Goal: Task Accomplishment & Management: Complete application form

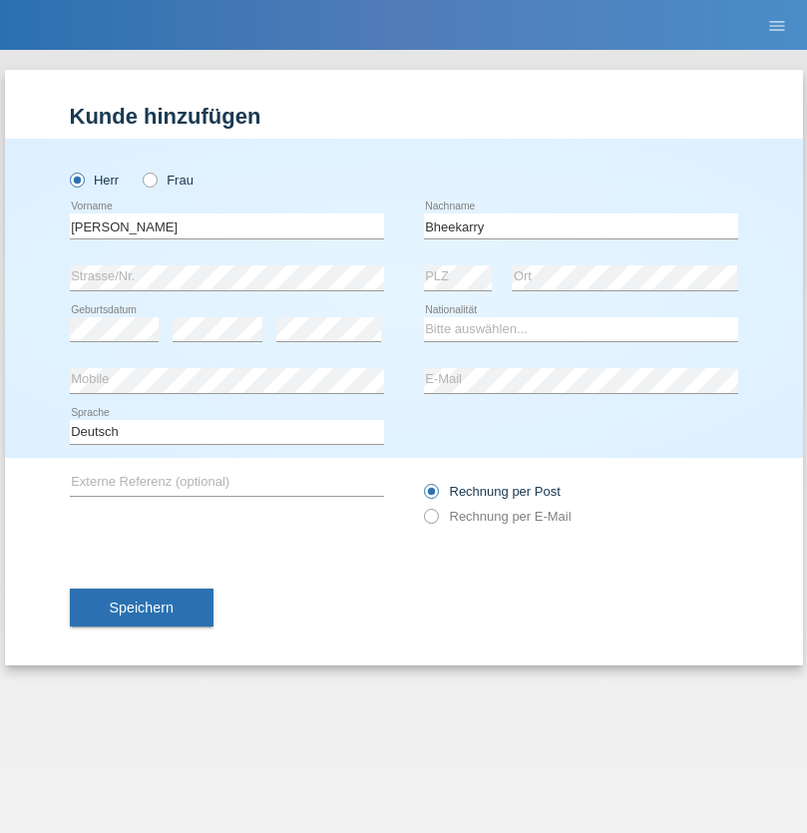
type input "Bheekarry"
select select "CH"
radio input "true"
click at [226, 225] on input "text" at bounding box center [227, 226] width 314 height 25
type input "Mohamed"
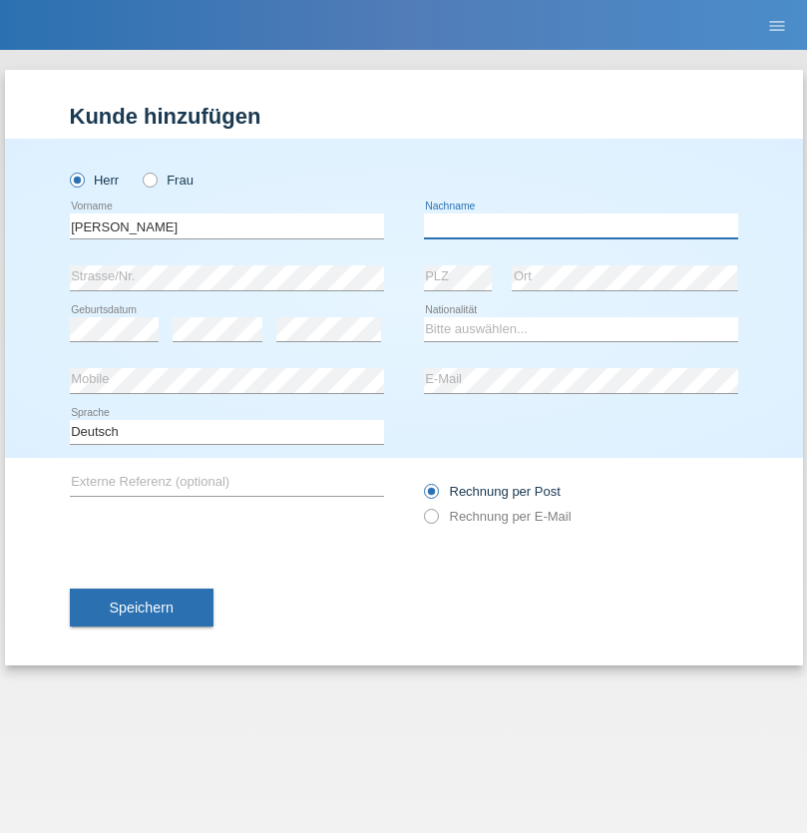
click at [581, 225] on input "text" at bounding box center [581, 226] width 314 height 25
type input "Mohamed"
select select "SY"
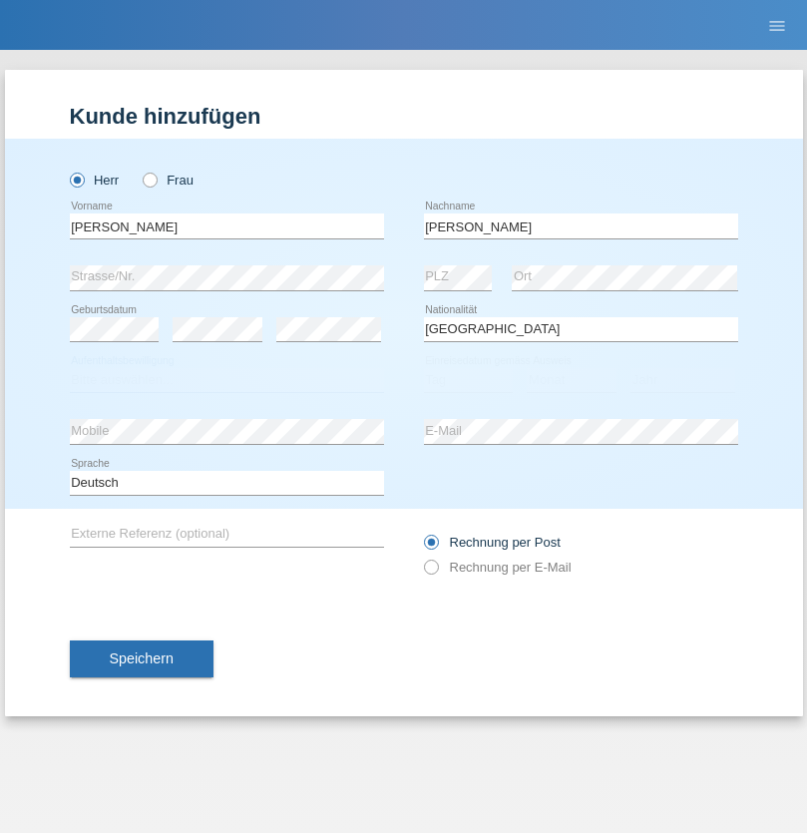
select select "C"
select select "21"
select select "12"
select select "2013"
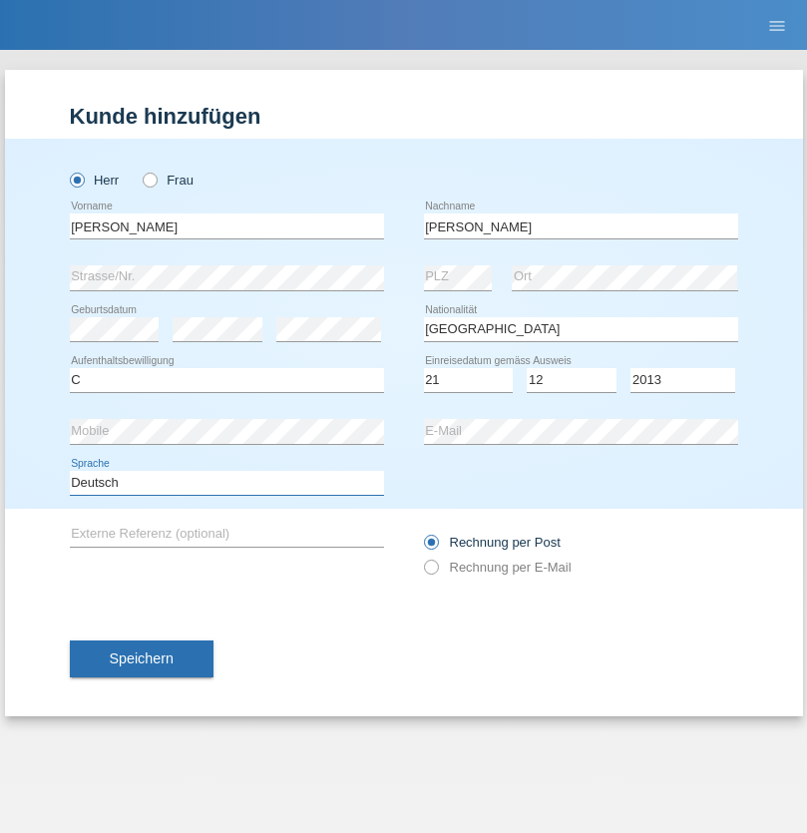
select select "en"
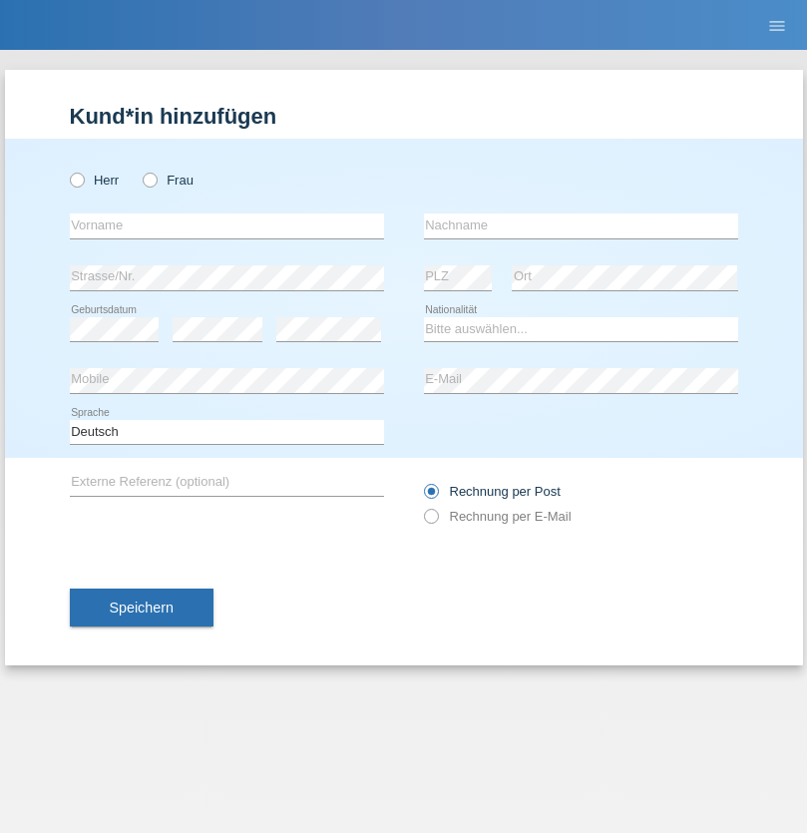
radio input "true"
click at [226, 225] on input "text" at bounding box center [227, 226] width 314 height 25
type input "David"
click at [581, 225] on input "text" at bounding box center [581, 226] width 314 height 25
type input "Senn"
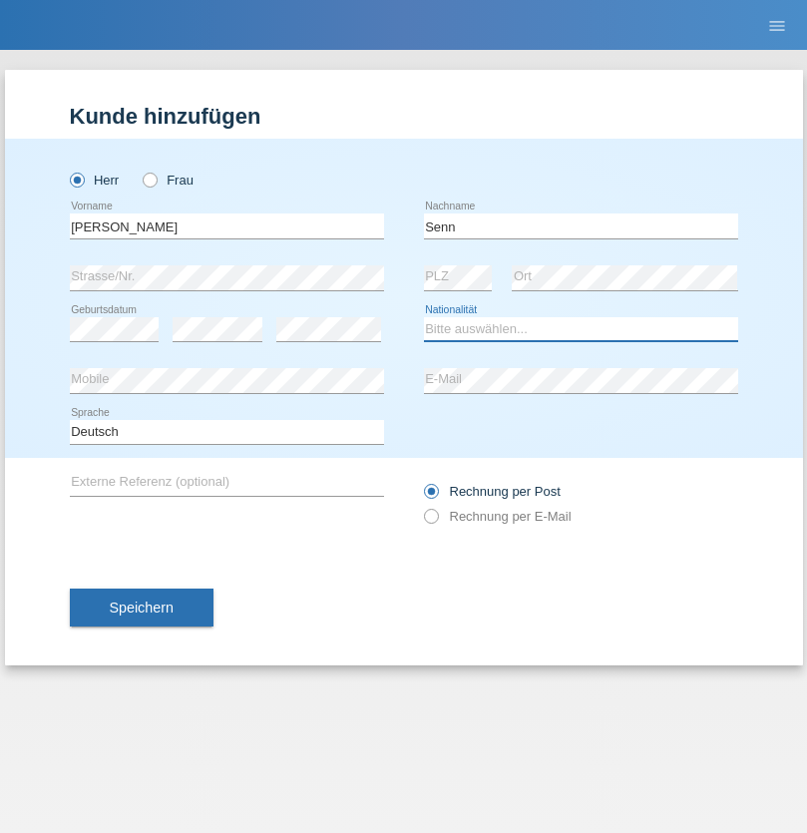
select select "CH"
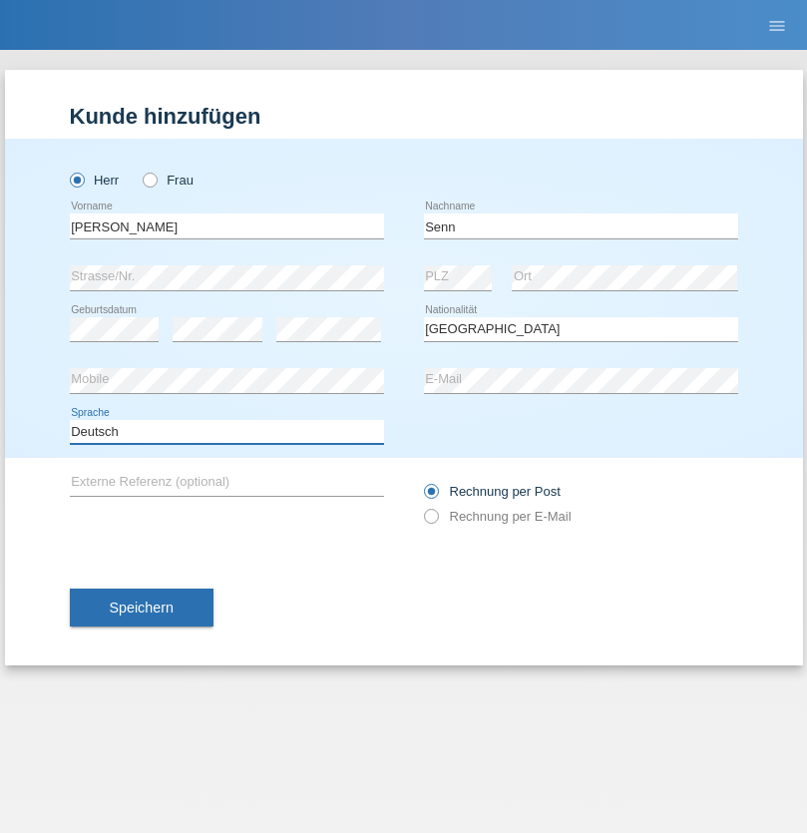
select select "en"
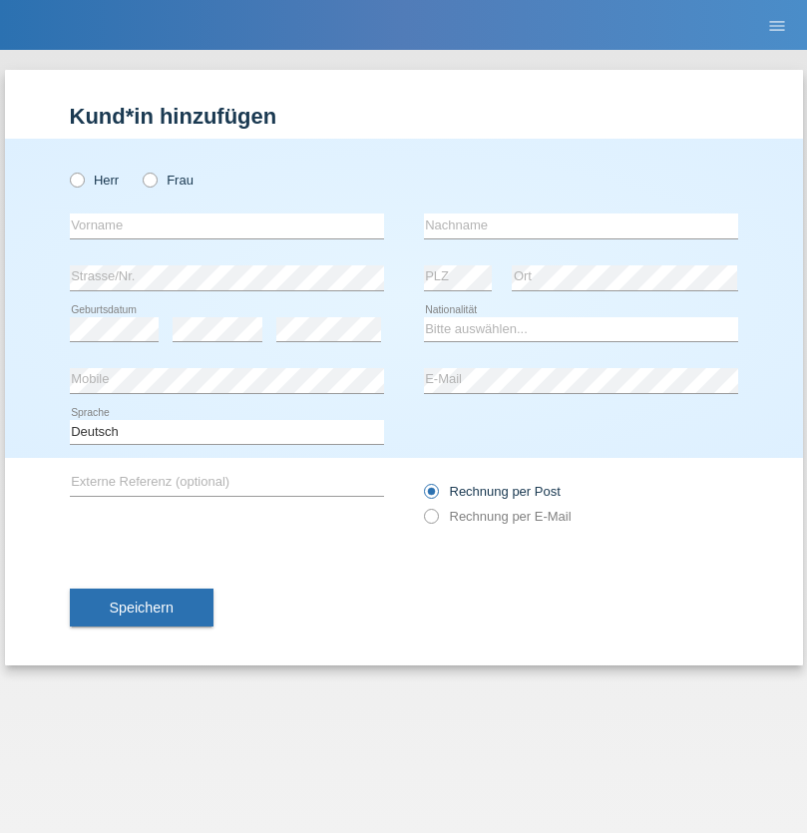
radio input "true"
click at [226, 225] on input "text" at bounding box center [227, 226] width 314 height 25
type input "Cristian"
click at [581, 225] on input "text" at bounding box center [581, 226] width 314 height 25
type input "Teeriu"
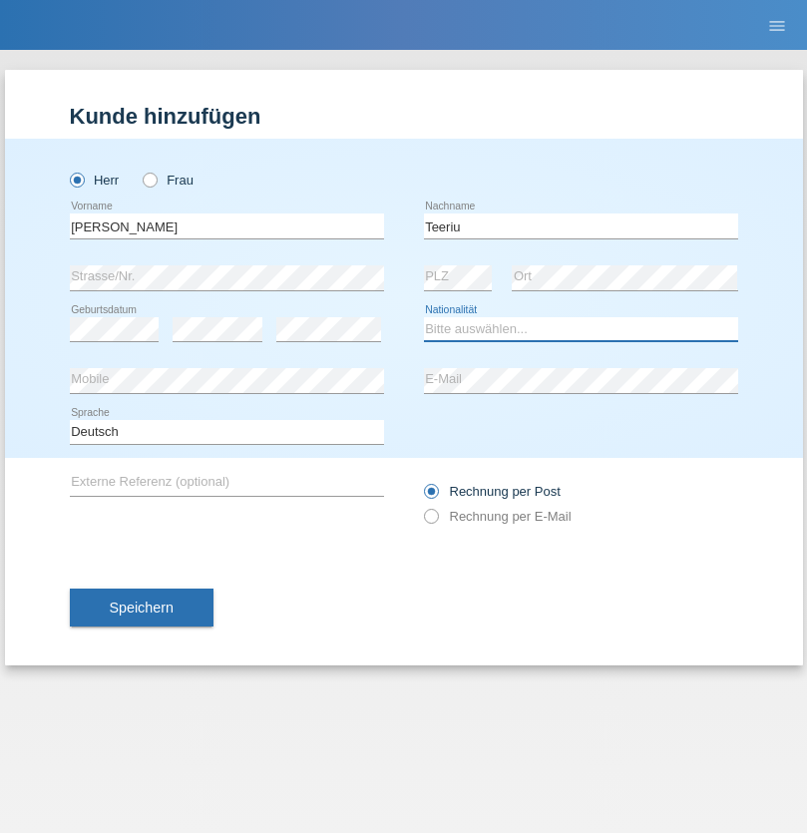
select select "RO"
select select "C"
select select "07"
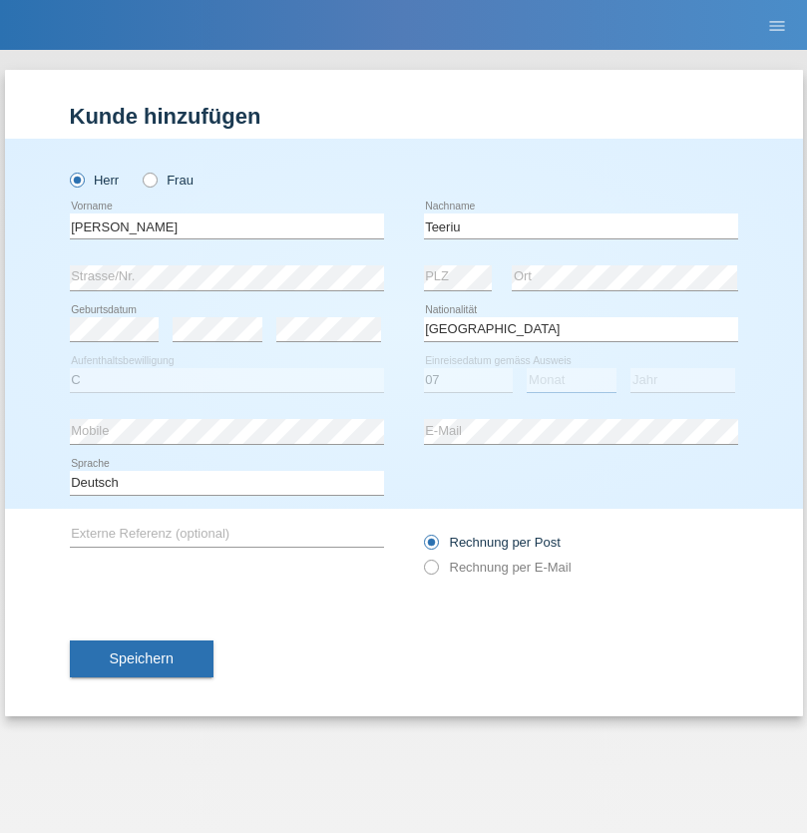
select select "09"
select select "2021"
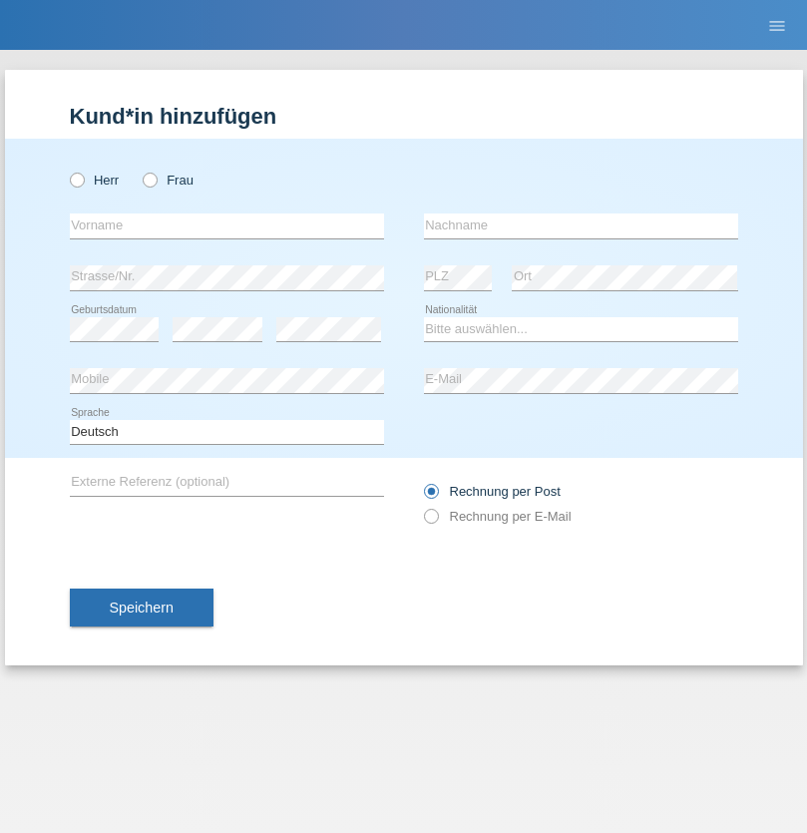
radio input "true"
click at [226, 225] on input "text" at bounding box center [227, 226] width 314 height 25
type input "firat"
click at [581, 225] on input "text" at bounding box center [581, 226] width 314 height 25
type input "kara"
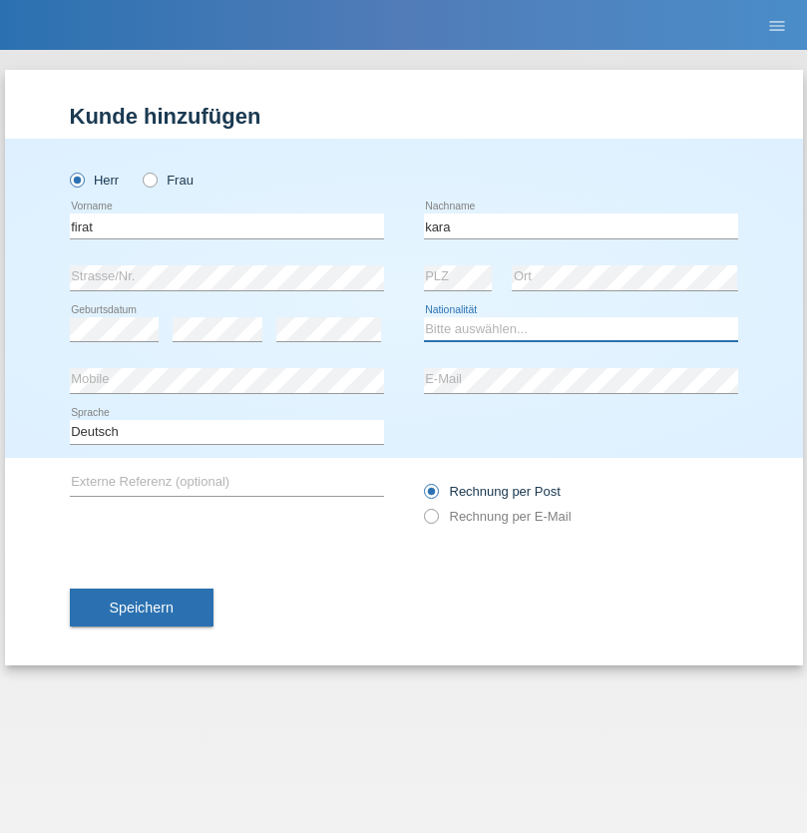
select select "CH"
radio input "true"
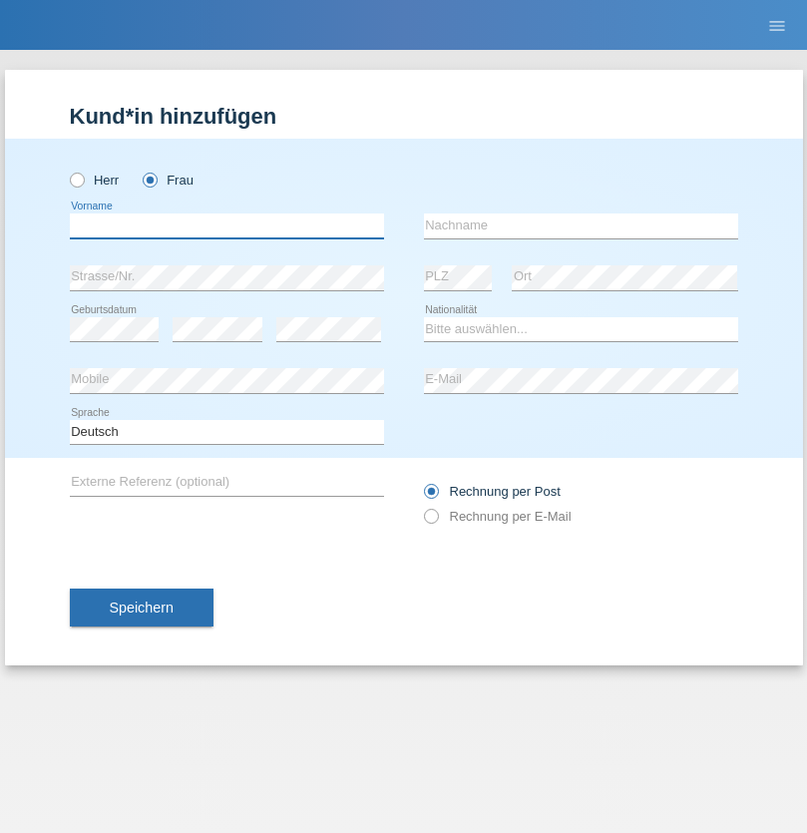
click at [226, 225] on input "text" at bounding box center [227, 226] width 314 height 25
type input "[PERSON_NAME]"
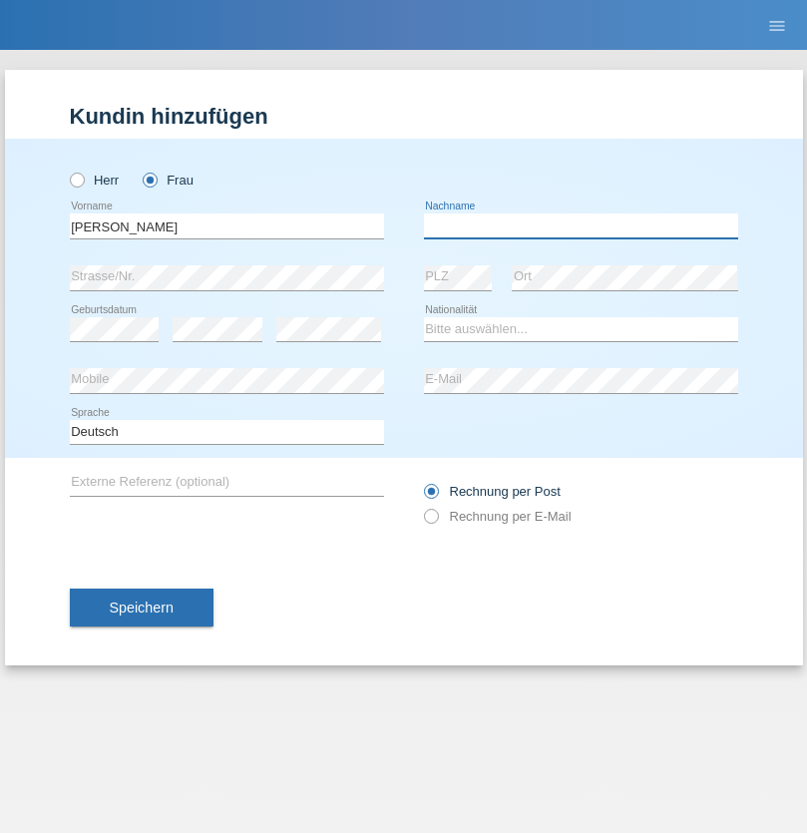
click at [581, 225] on input "text" at bounding box center [581, 226] width 314 height 25
type input "Dössegger"
select select "CH"
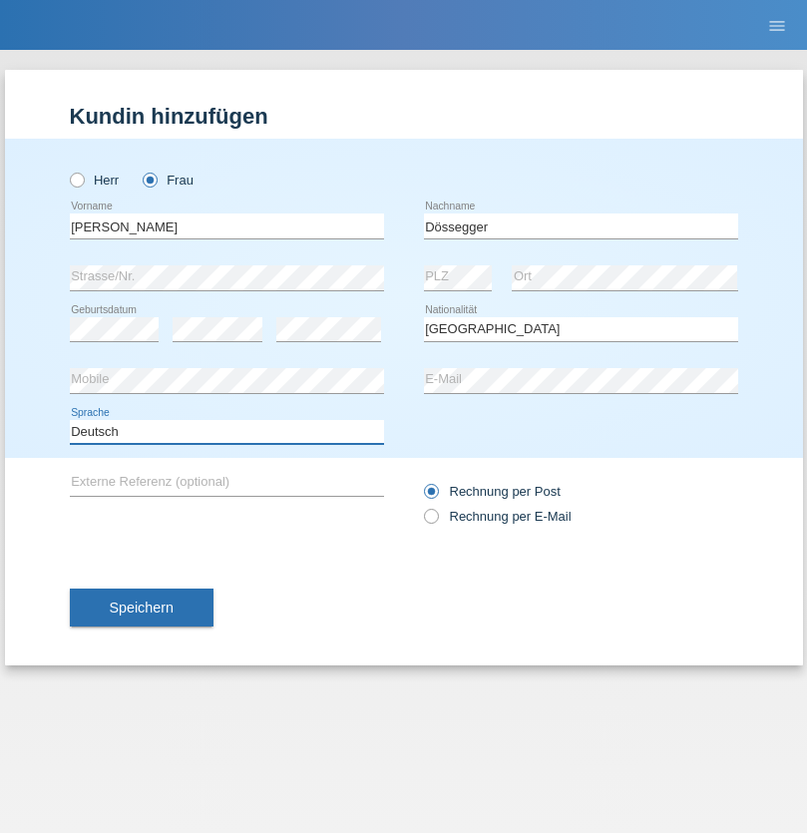
select select "en"
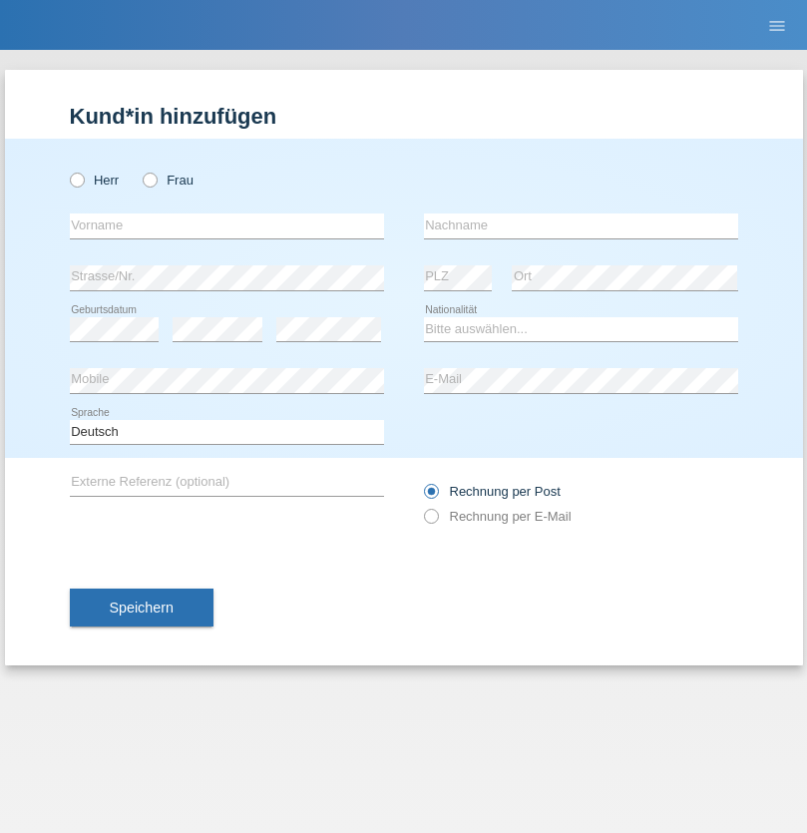
radio input "true"
click at [226, 225] on input "text" at bounding box center [227, 226] width 314 height 25
type input "Senije"
click at [581, 225] on input "text" at bounding box center [581, 226] width 314 height 25
type input "Rama"
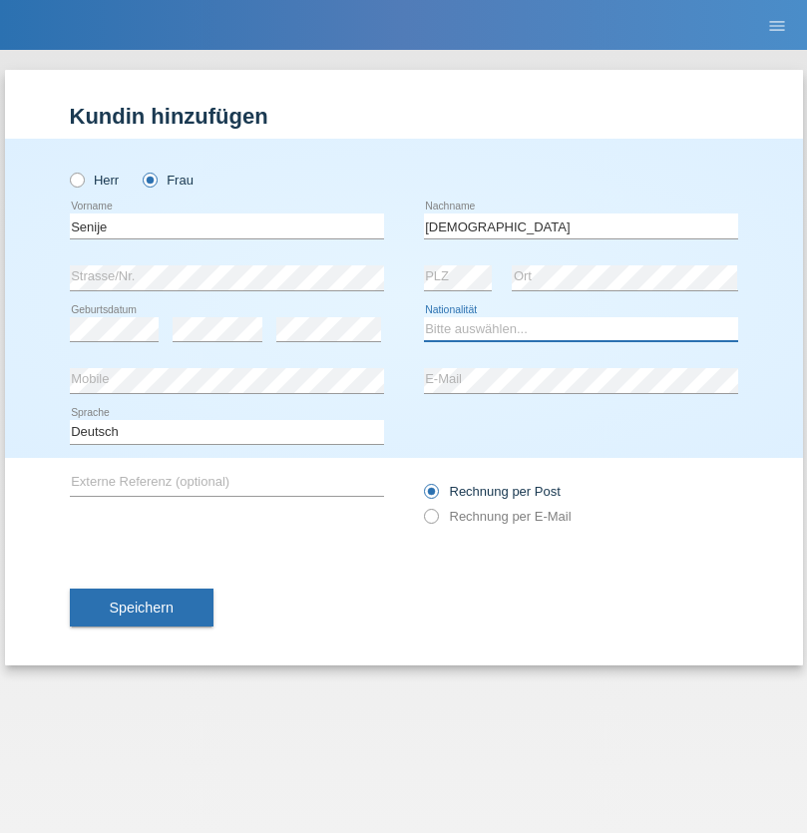
select select "CH"
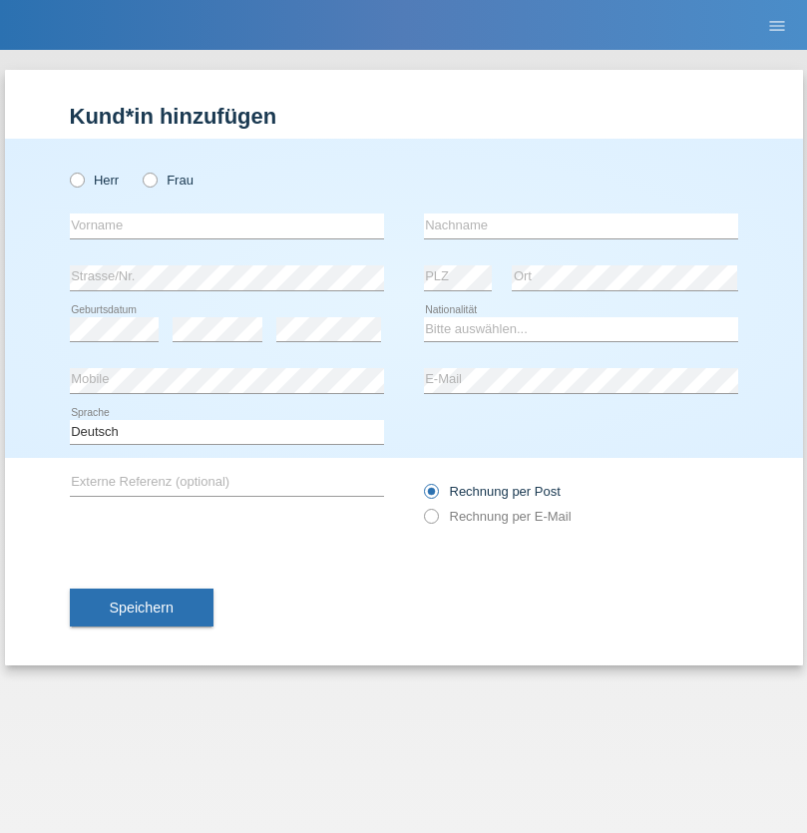
radio input "true"
click at [226, 225] on input "text" at bounding box center [227, 226] width 314 height 25
type input "Andy"
click at [581, 225] on input "text" at bounding box center [581, 226] width 314 height 25
type input "Priestley"
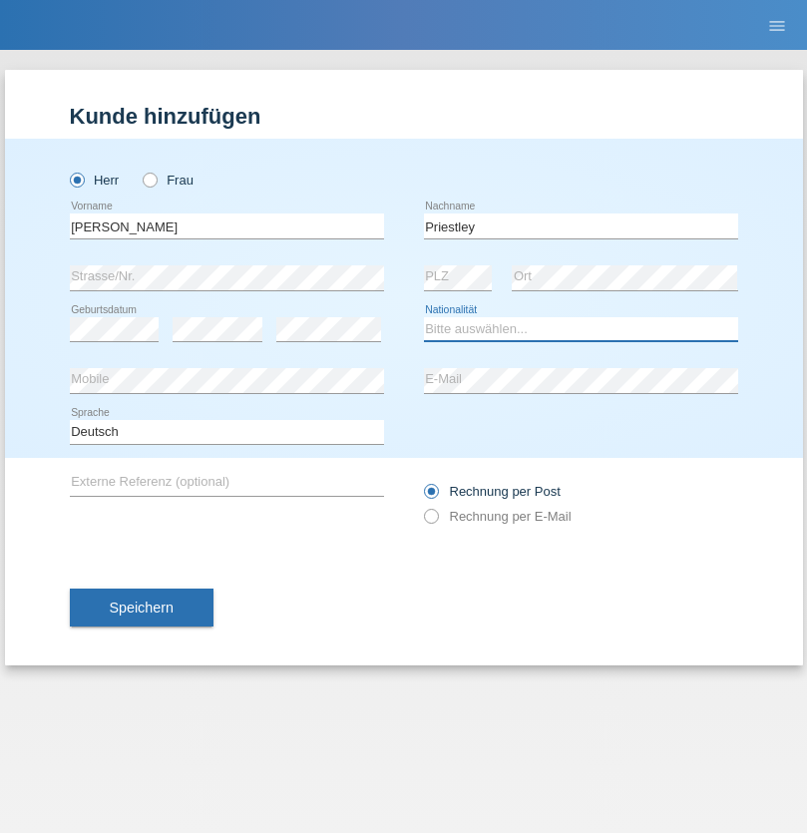
select select "CH"
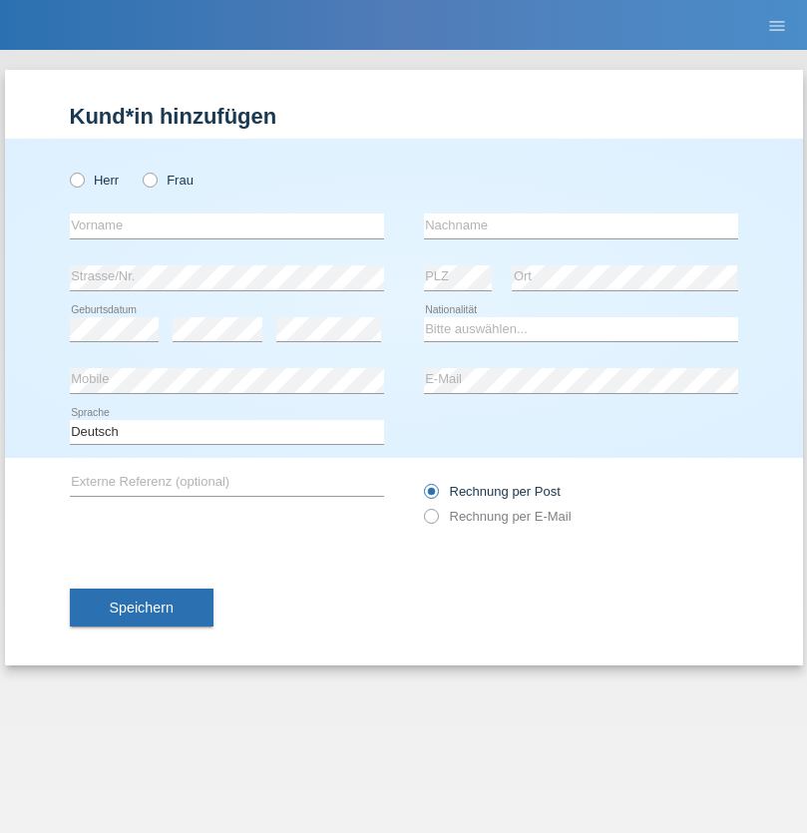
radio input "true"
click at [226, 225] on input "text" at bounding box center [227, 226] width 314 height 25
type input "Francesco"
click at [581, 225] on input "text" at bounding box center [581, 226] width 314 height 25
type input "Fortugno"
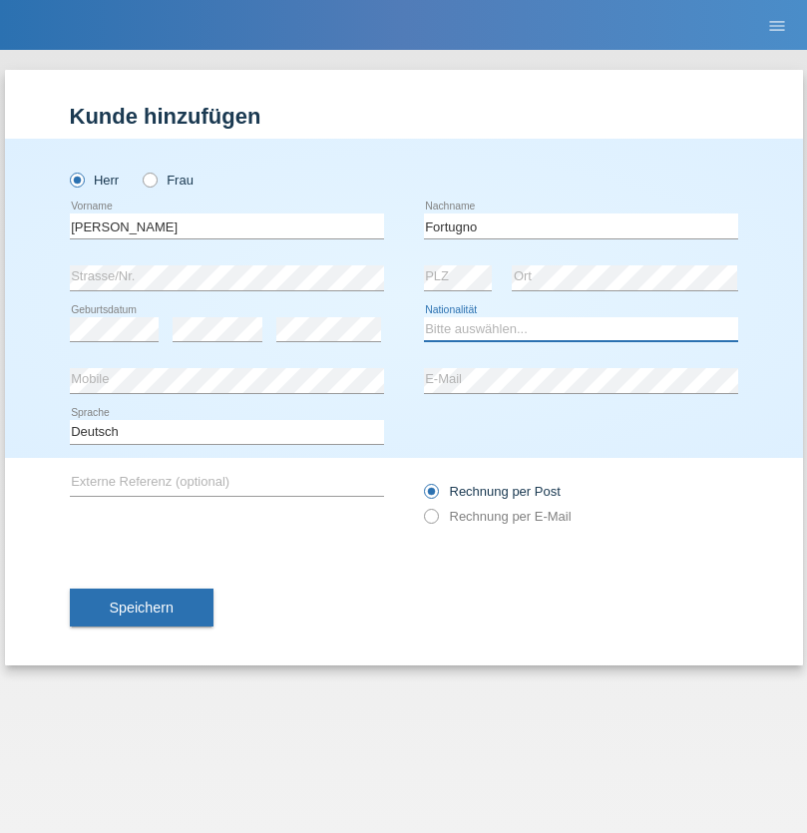
select select "IT"
select select "C"
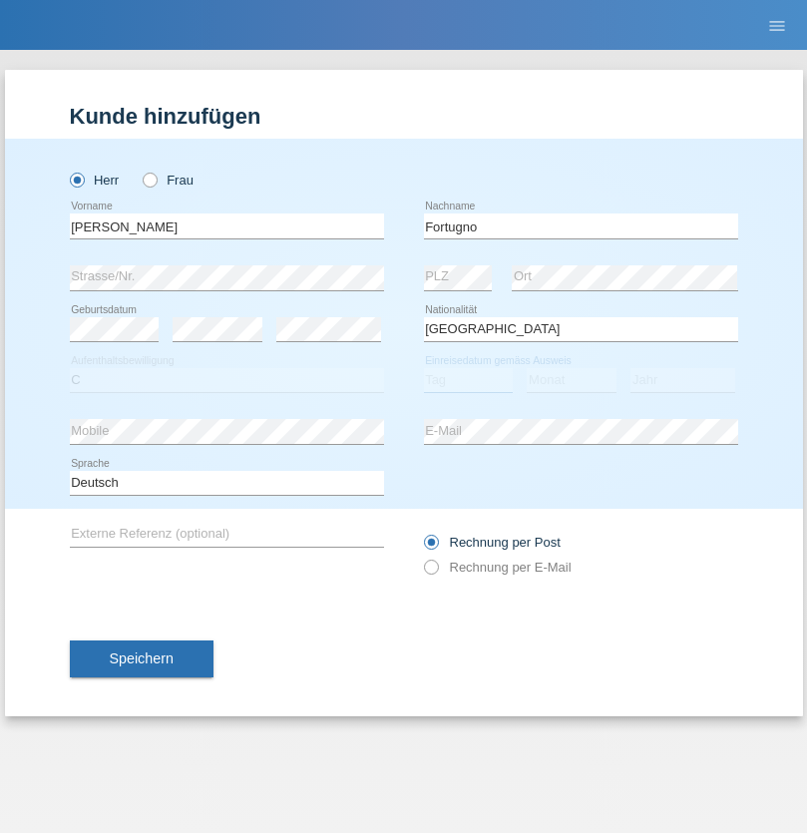
select select "09"
select select "08"
select select "2006"
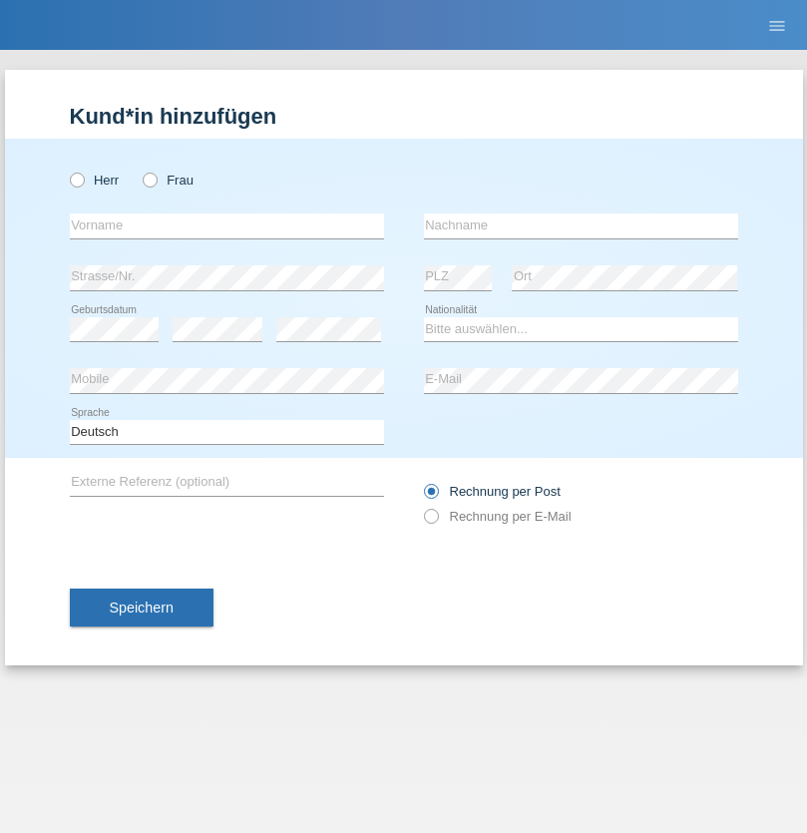
radio input "true"
click at [226, 225] on input "text" at bounding box center [227, 226] width 314 height 25
type input "Farkash"
click at [581, 225] on input "text" at bounding box center [581, 226] width 314 height 25
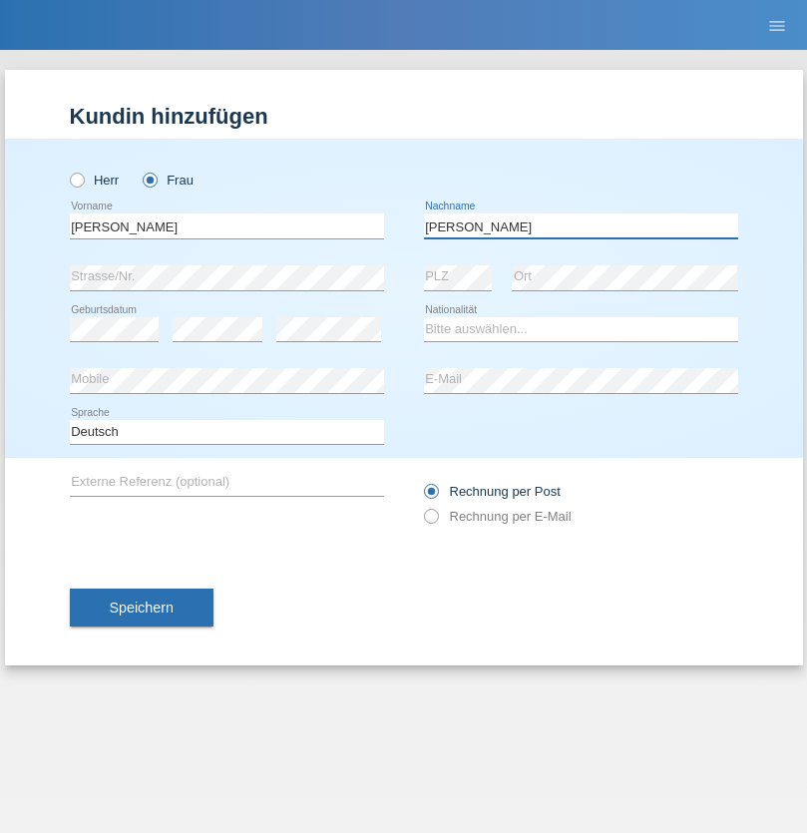
type input "Yolana"
select select "UA"
select select "C"
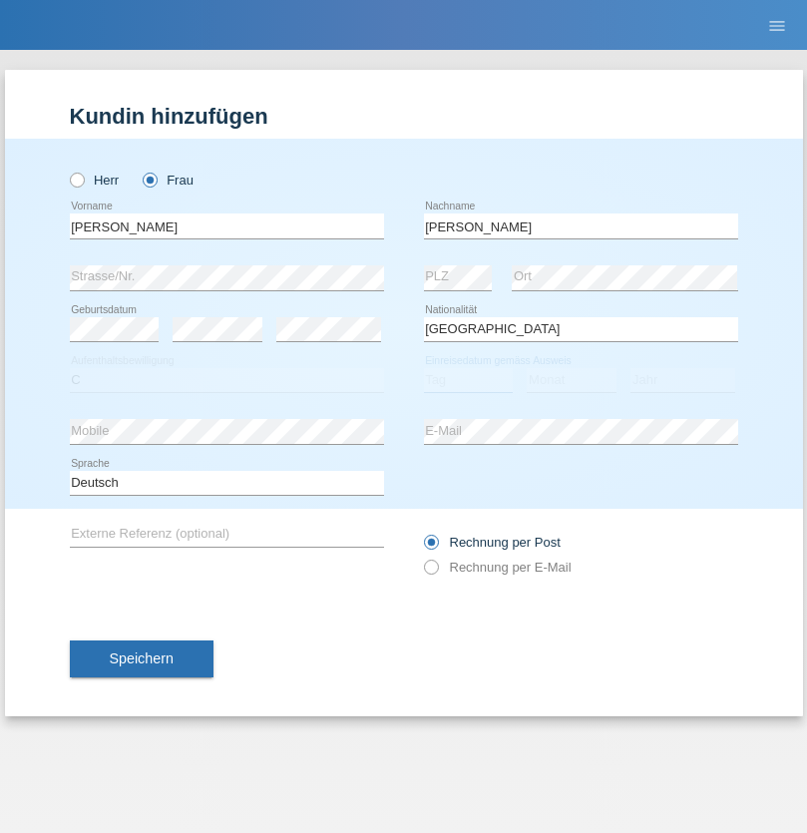
select select "23"
select select "10"
select select "2021"
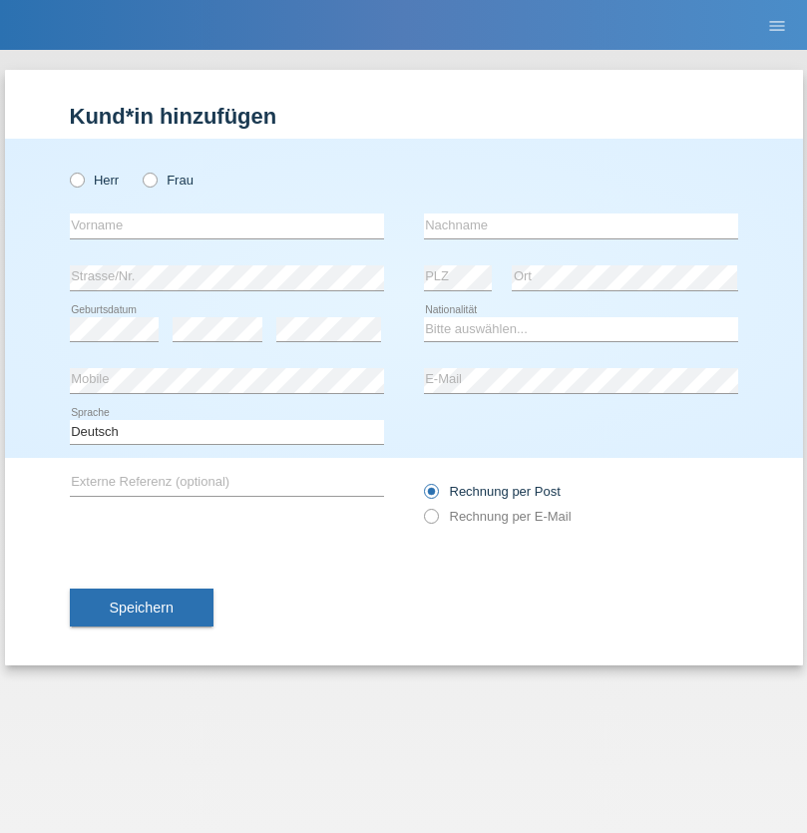
radio input "true"
click at [226, 225] on input "text" at bounding box center [227, 226] width 314 height 25
type input "Nuria"
click at [581, 225] on input "text" at bounding box center [581, 226] width 314 height 25
type input "D'Antino"
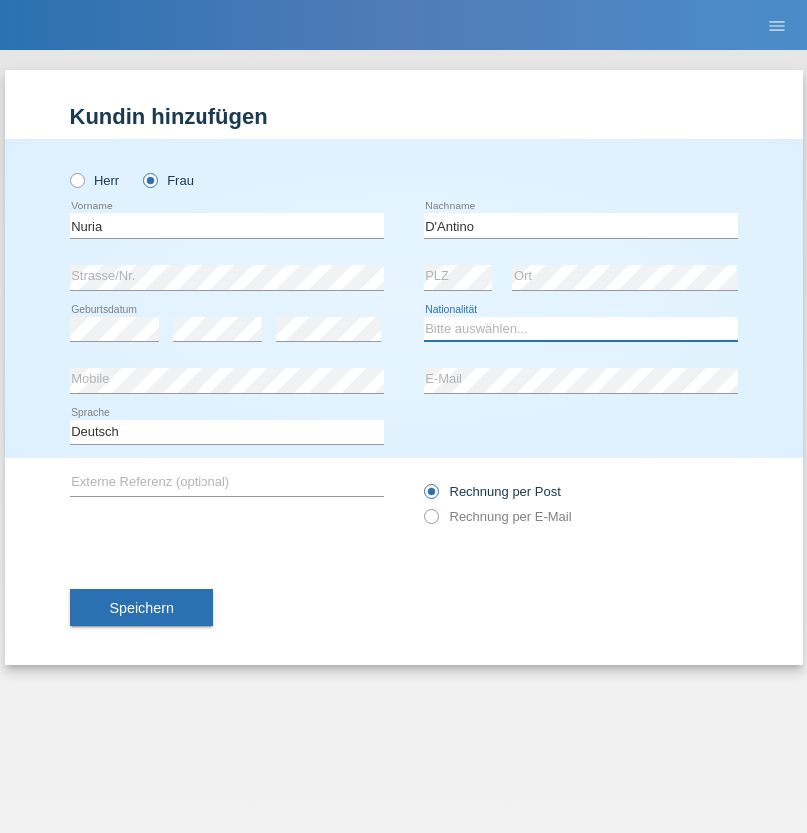
select select "CH"
